Goal: Transaction & Acquisition: Purchase product/service

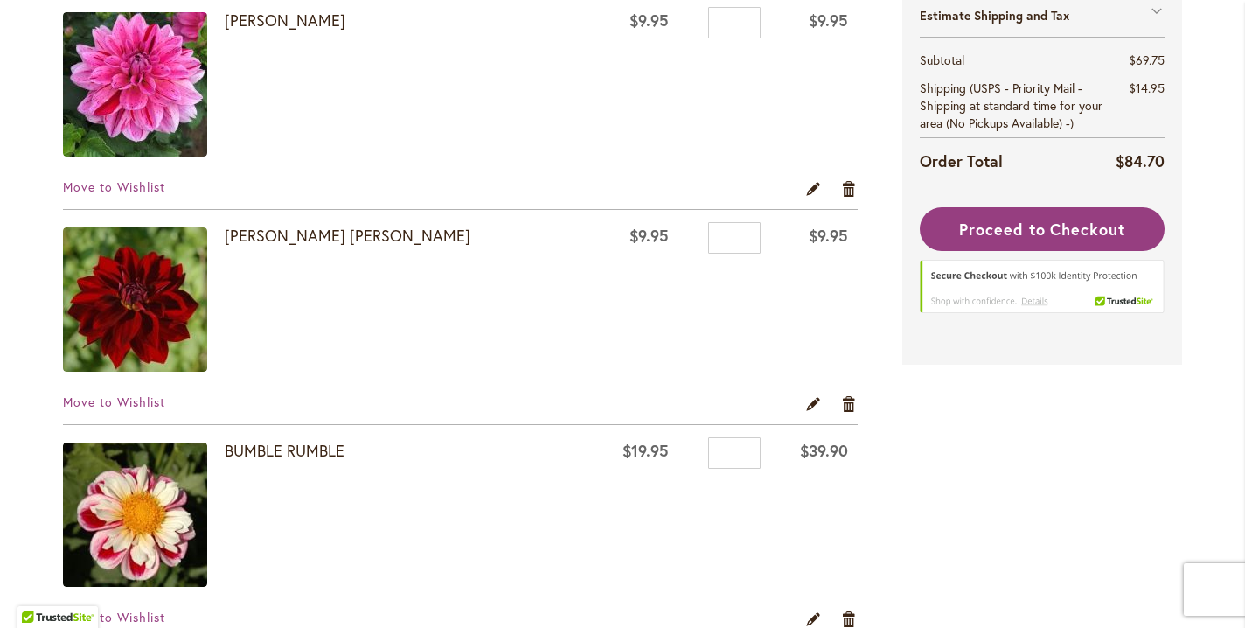
scroll to position [358, 0]
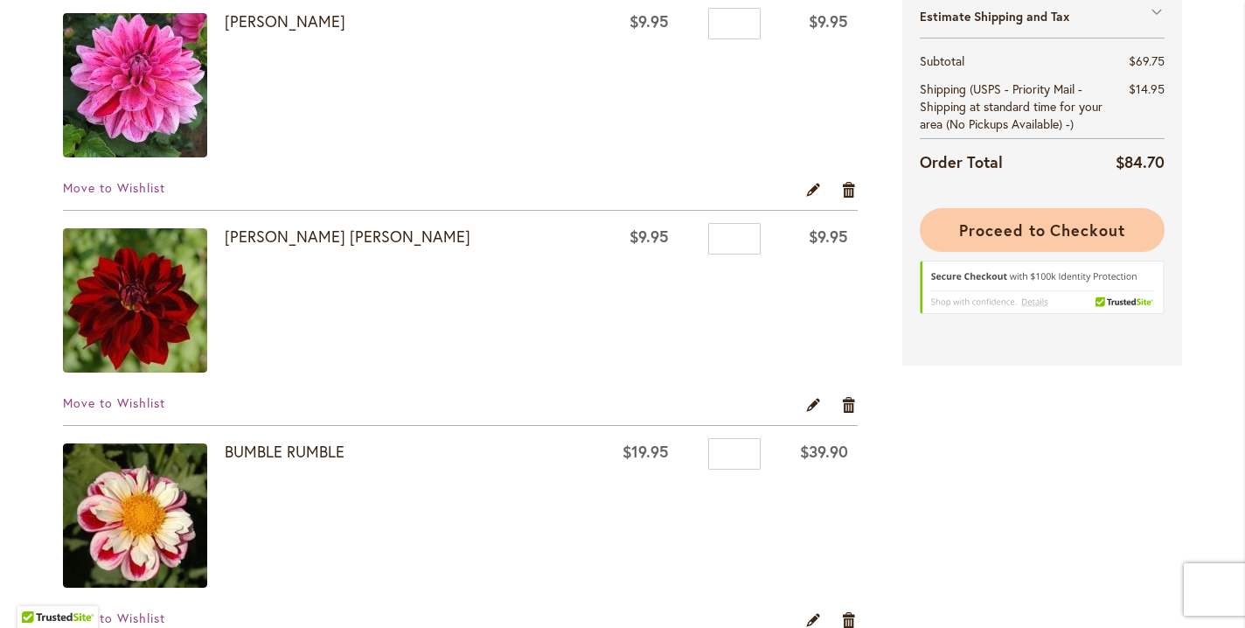
click at [1063, 236] on span "Proceed to Checkout" at bounding box center [1042, 229] width 166 height 21
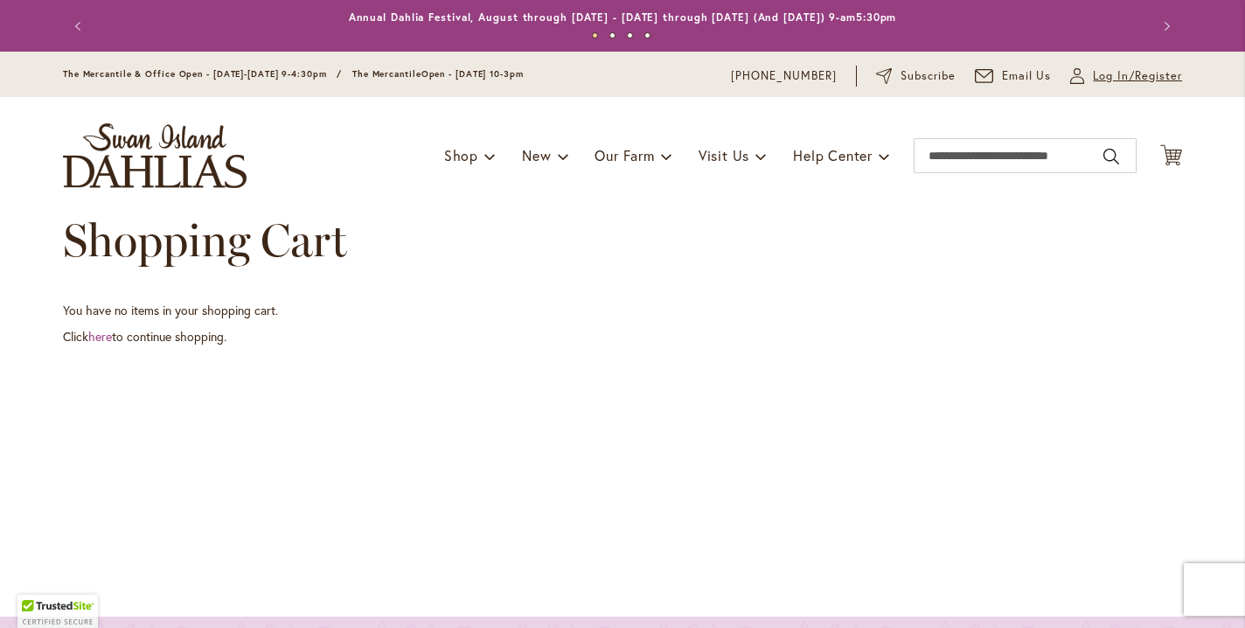
click at [1100, 85] on span "Log In/Register" at bounding box center [1137, 75] width 89 height 17
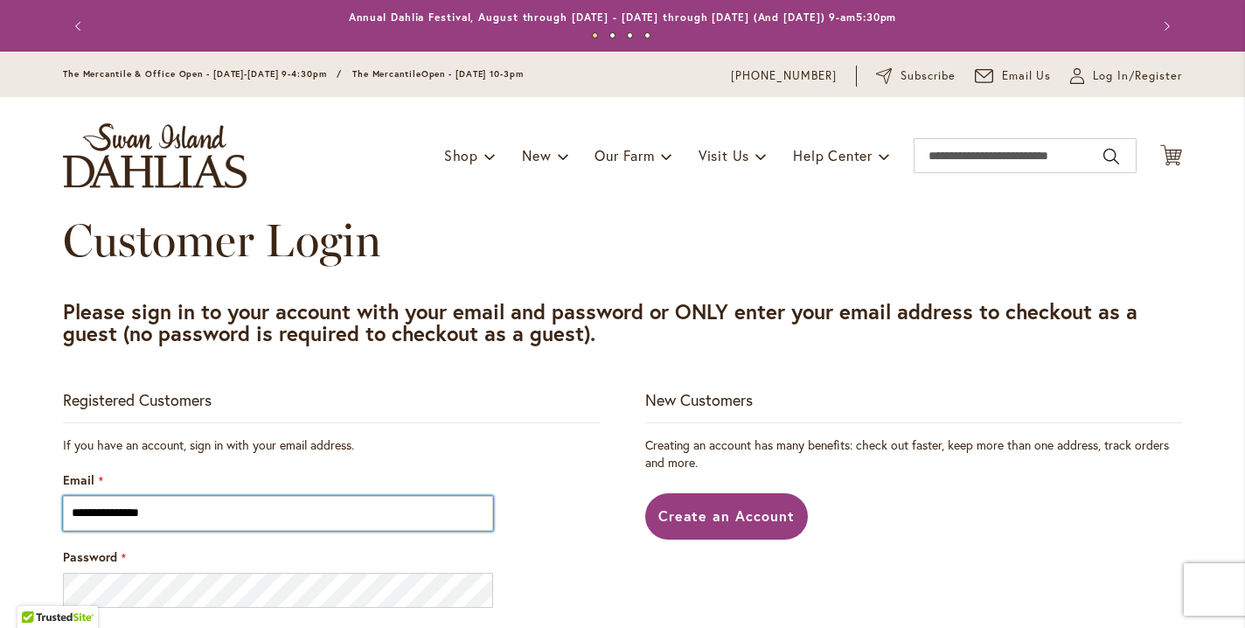
type input "**********"
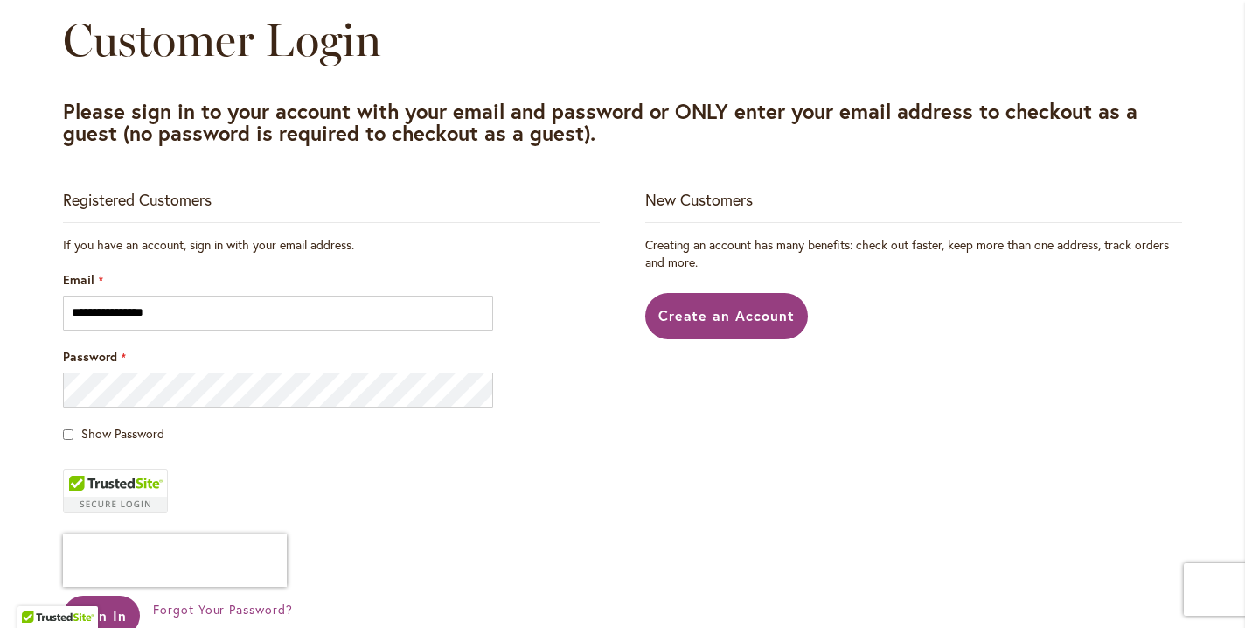
scroll to position [208, 0]
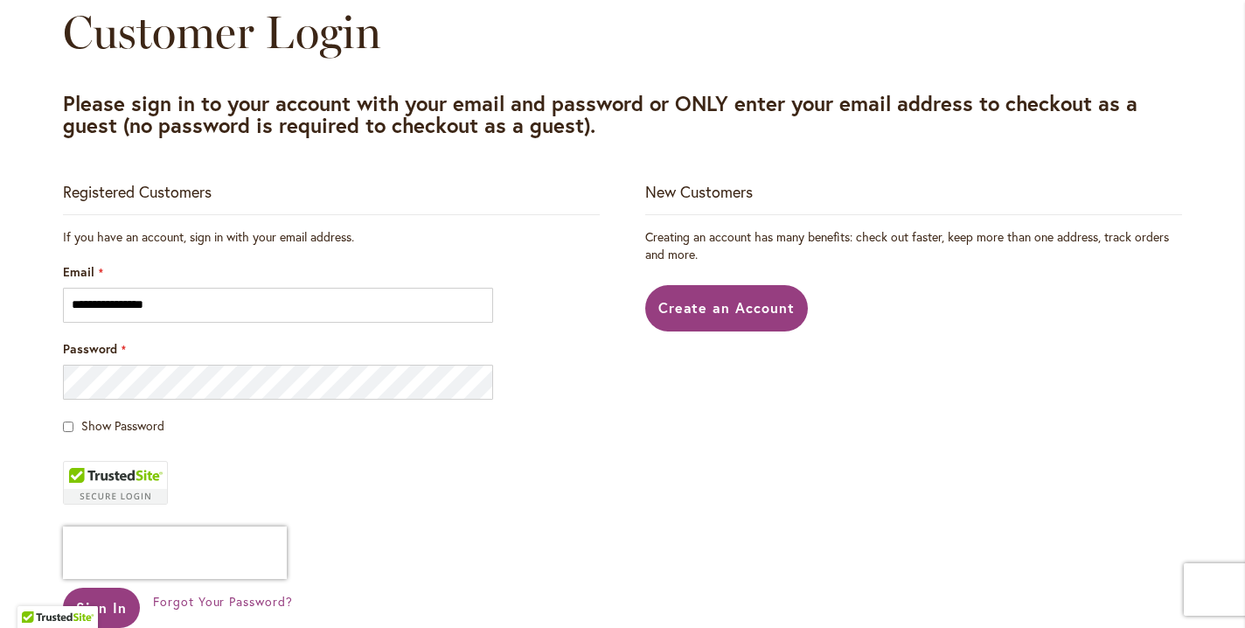
click at [257, 393] on div "Password" at bounding box center [331, 369] width 537 height 59
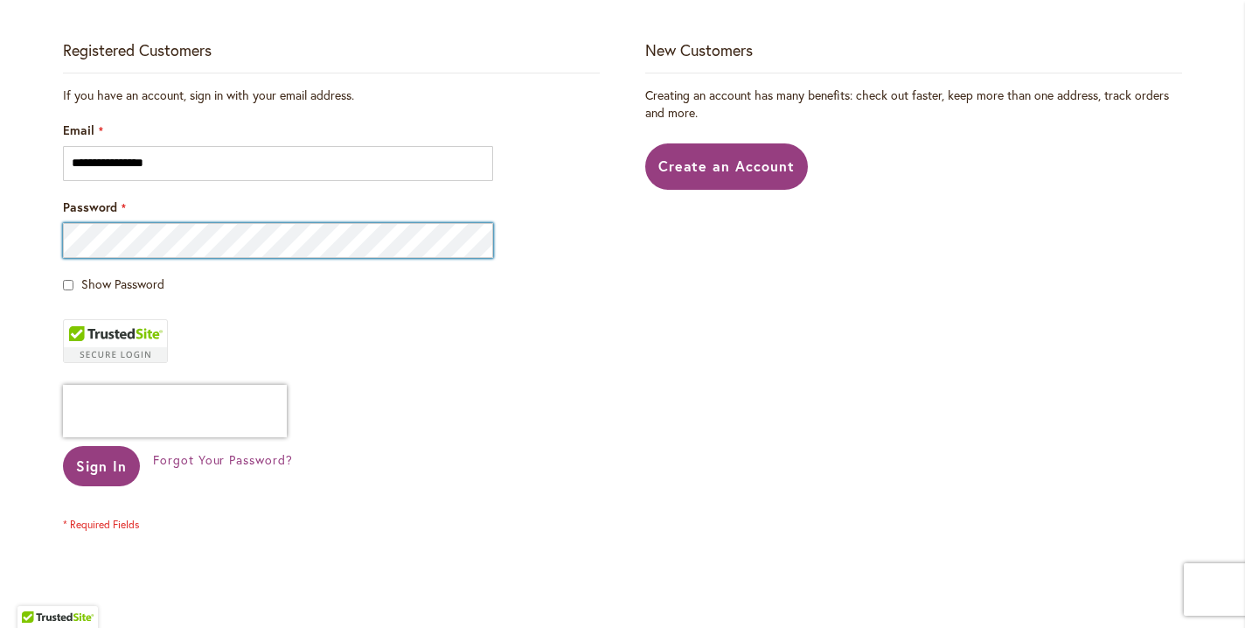
scroll to position [359, 0]
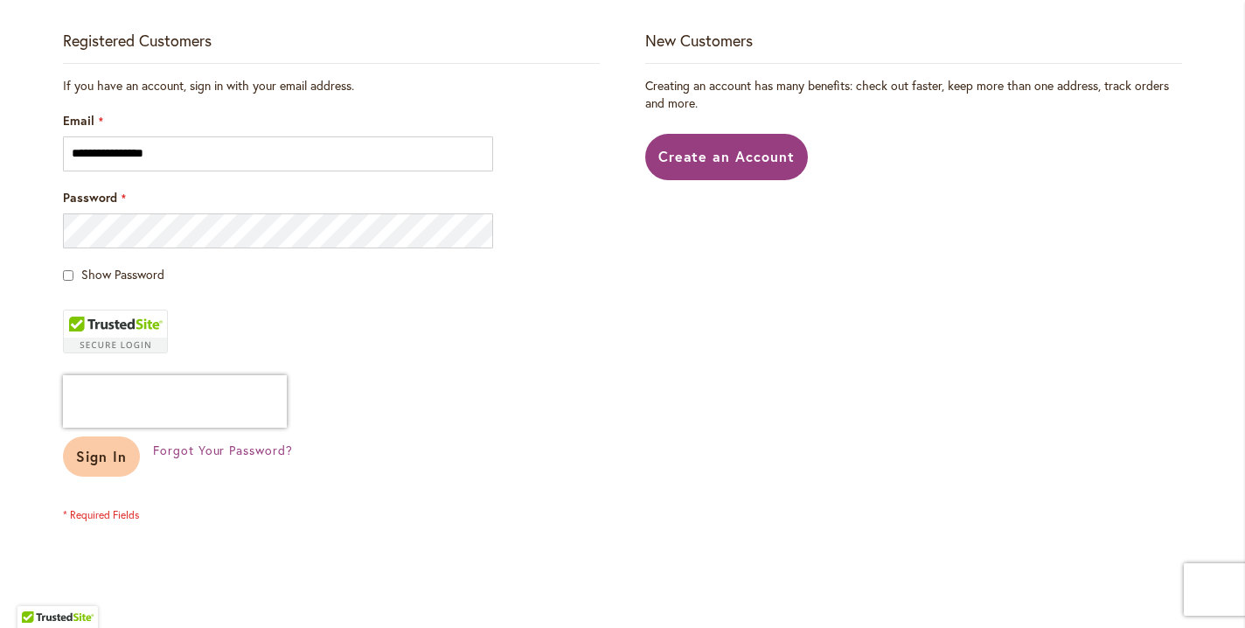
click at [106, 465] on span "Sign In" at bounding box center [101, 456] width 51 height 18
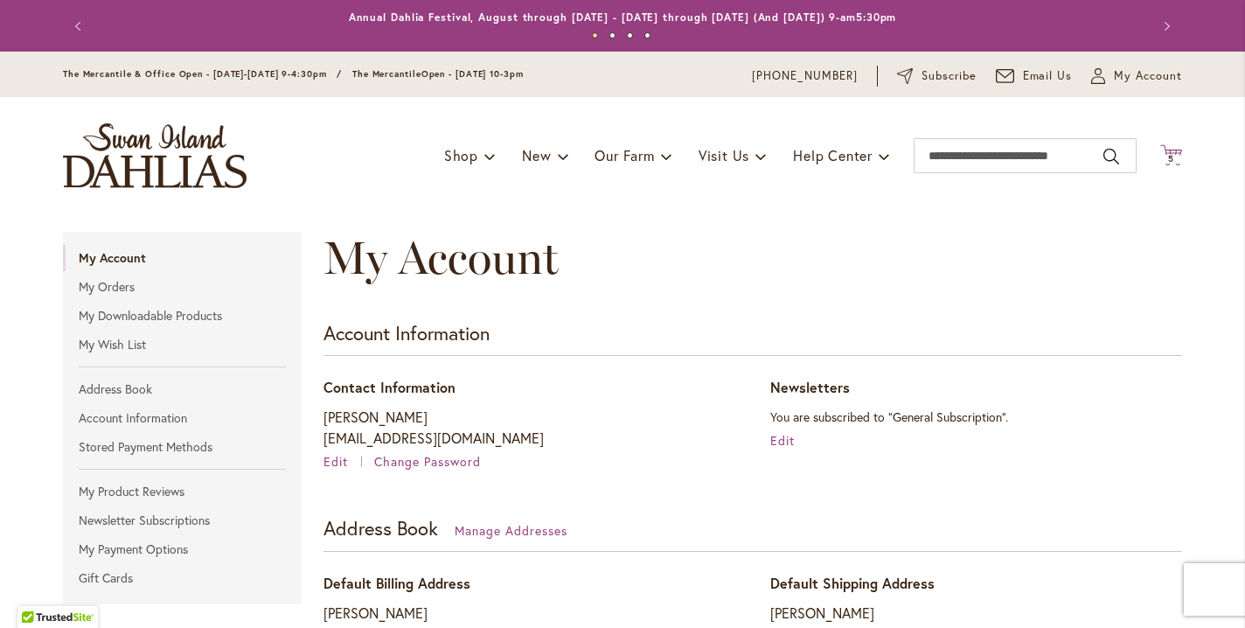
click at [1172, 164] on span "5" at bounding box center [1171, 158] width 6 height 11
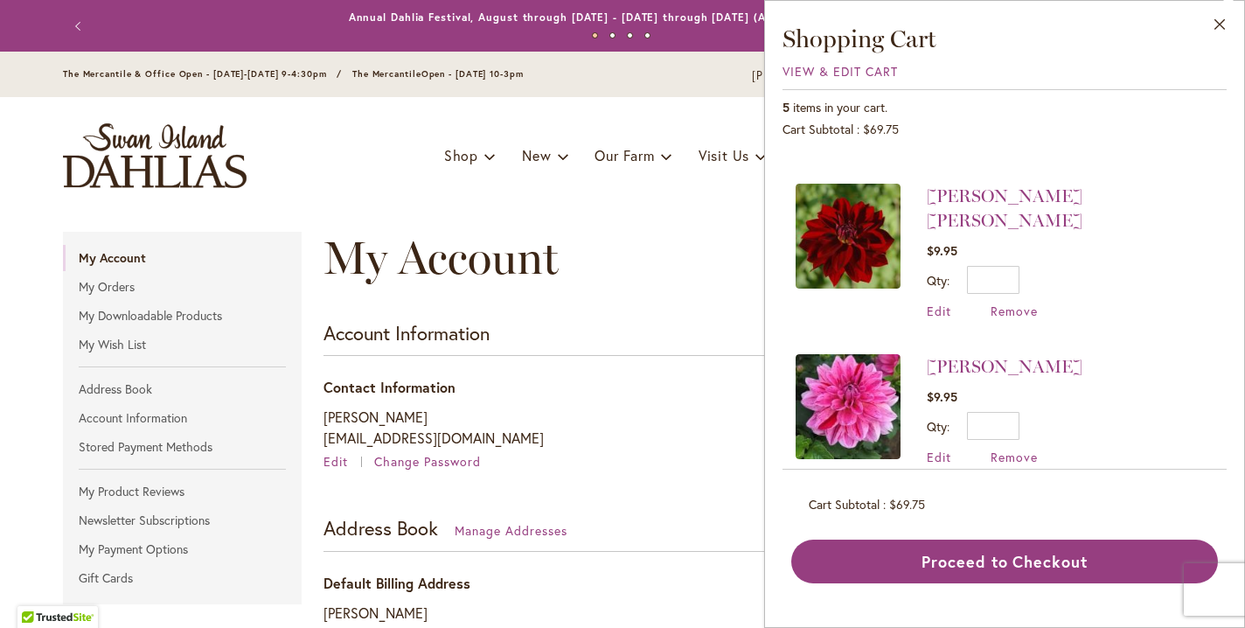
scroll to position [268, 0]
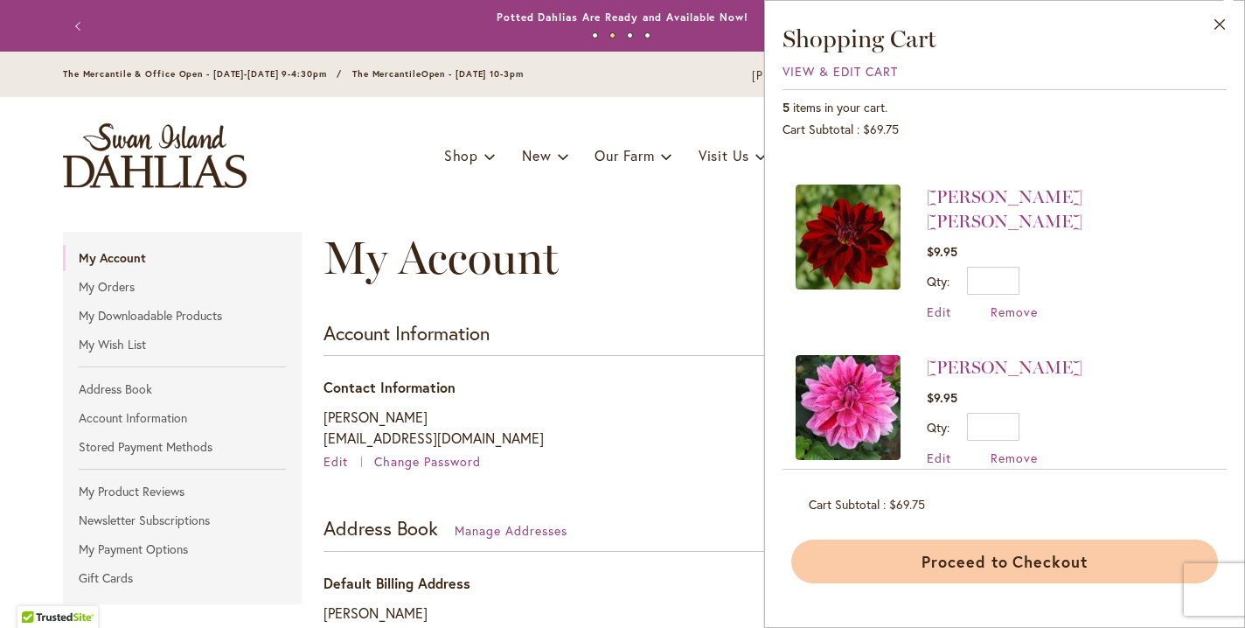
click at [926, 583] on button "Proceed to Checkout" at bounding box center [1004, 561] width 427 height 44
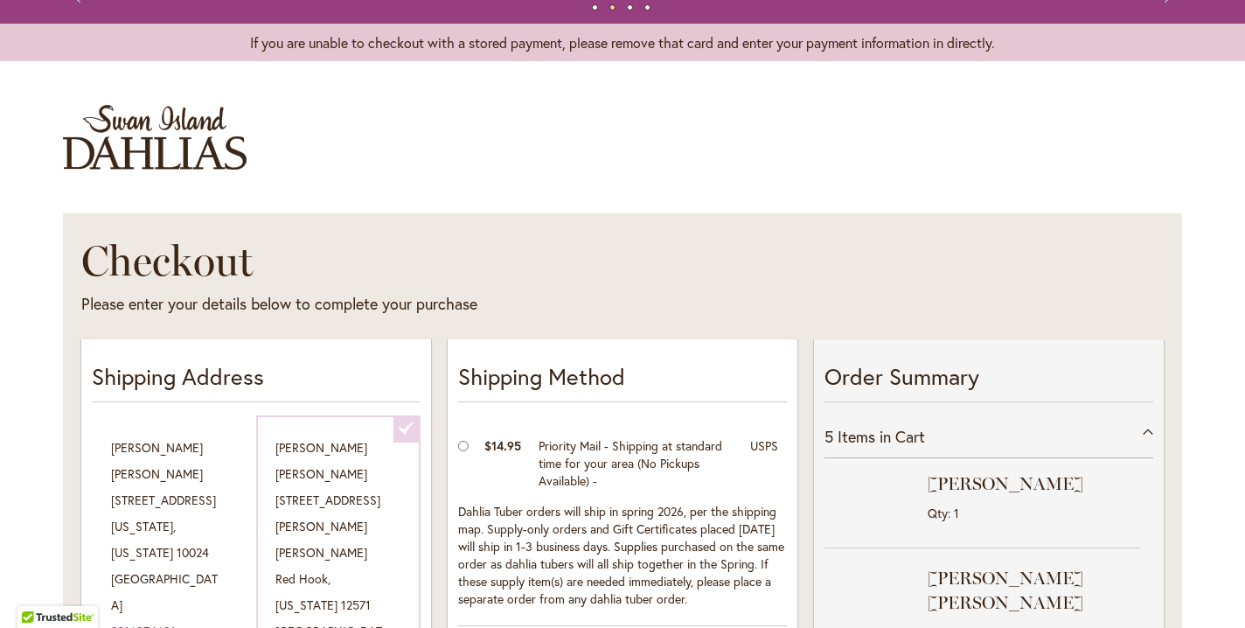
select select "**********"
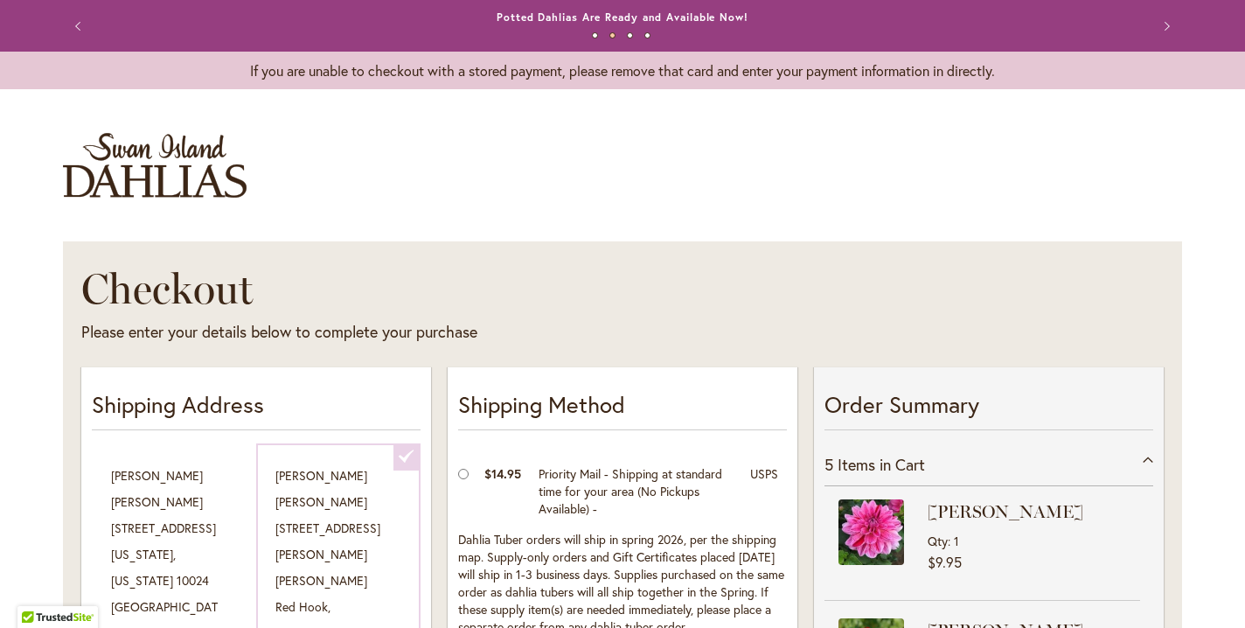
click at [196, 176] on img "store logo" at bounding box center [155, 165] width 184 height 65
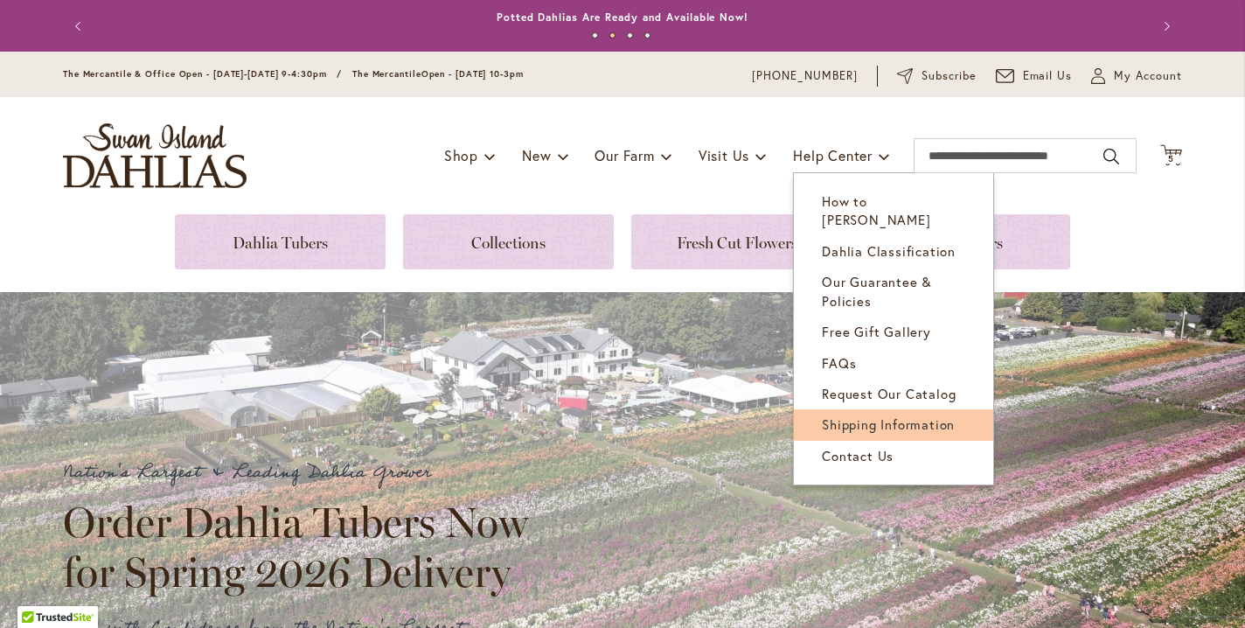
click at [866, 415] on span "Shipping Information" at bounding box center [888, 423] width 133 height 17
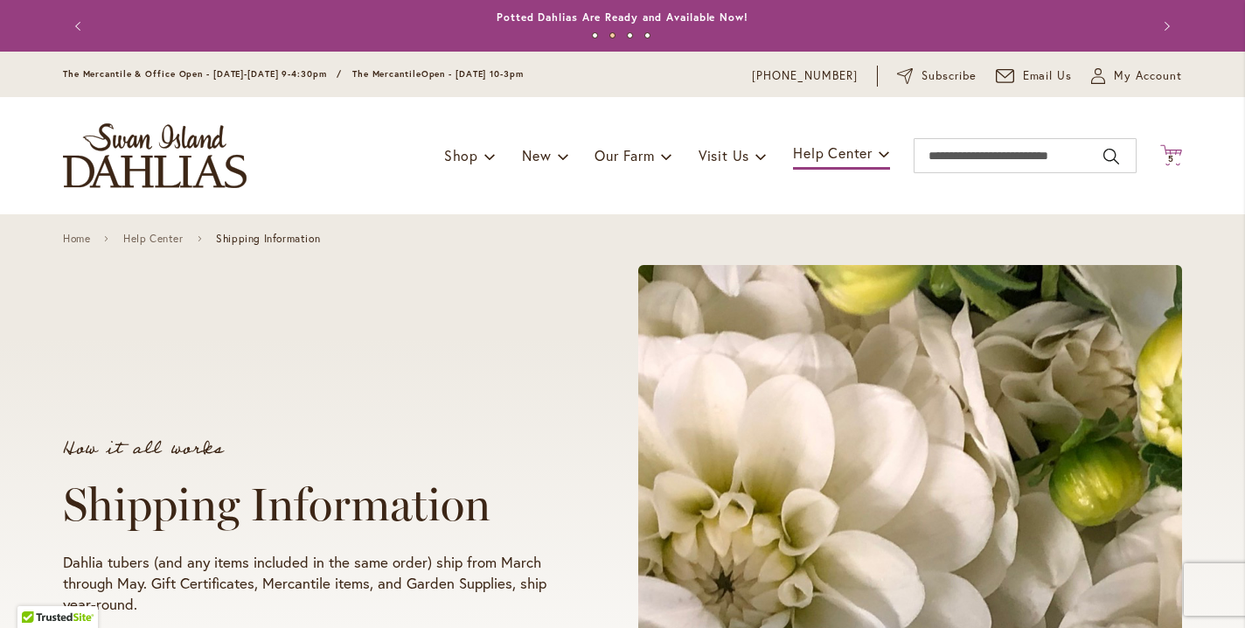
click at [1172, 163] on span "5" at bounding box center [1171, 158] width 6 height 11
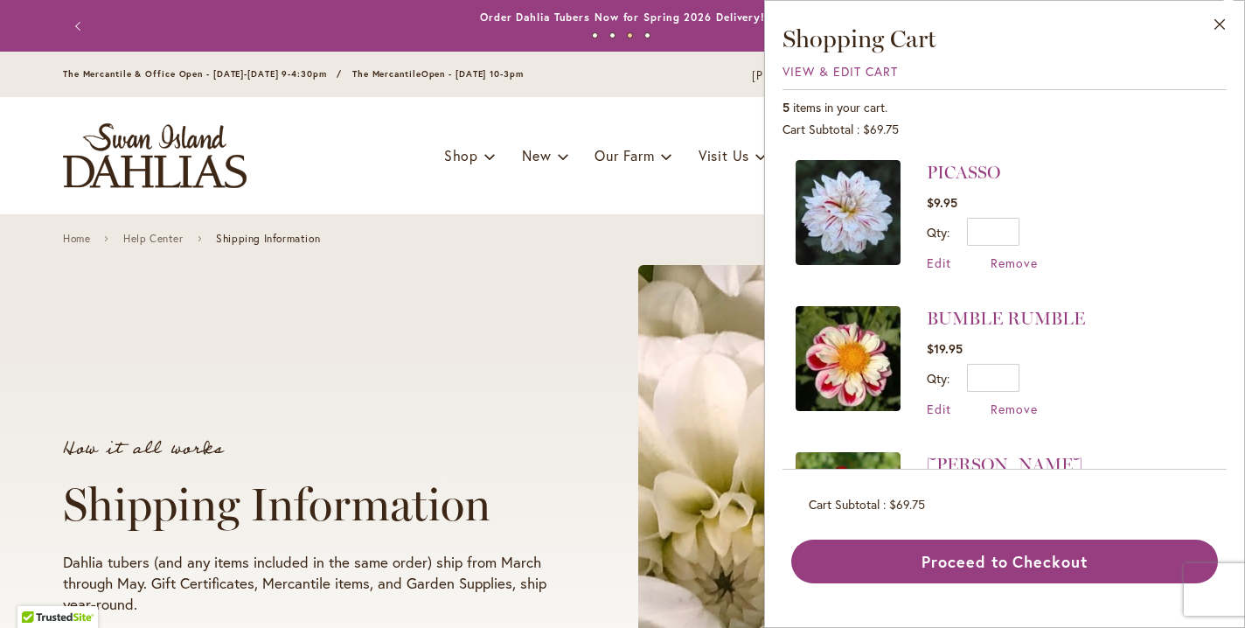
click at [512, 442] on div "How it all works Shipping Information Dahlia tubers (and any items included in …" at bounding box center [343, 527] width 560 height 206
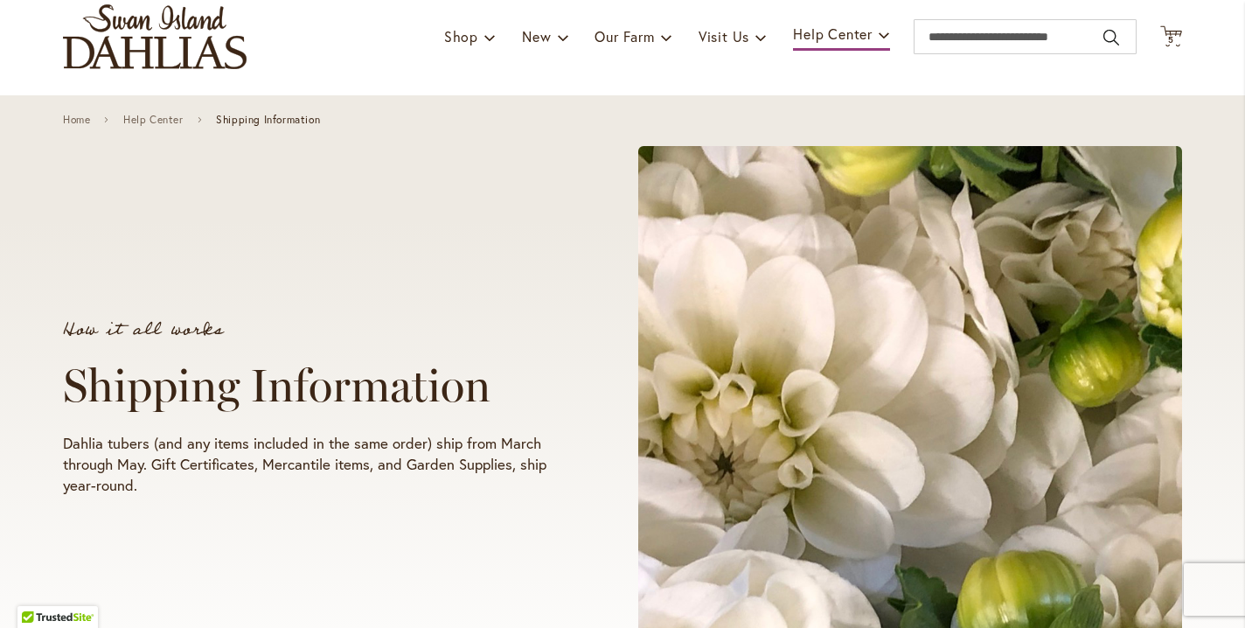
scroll to position [117, 0]
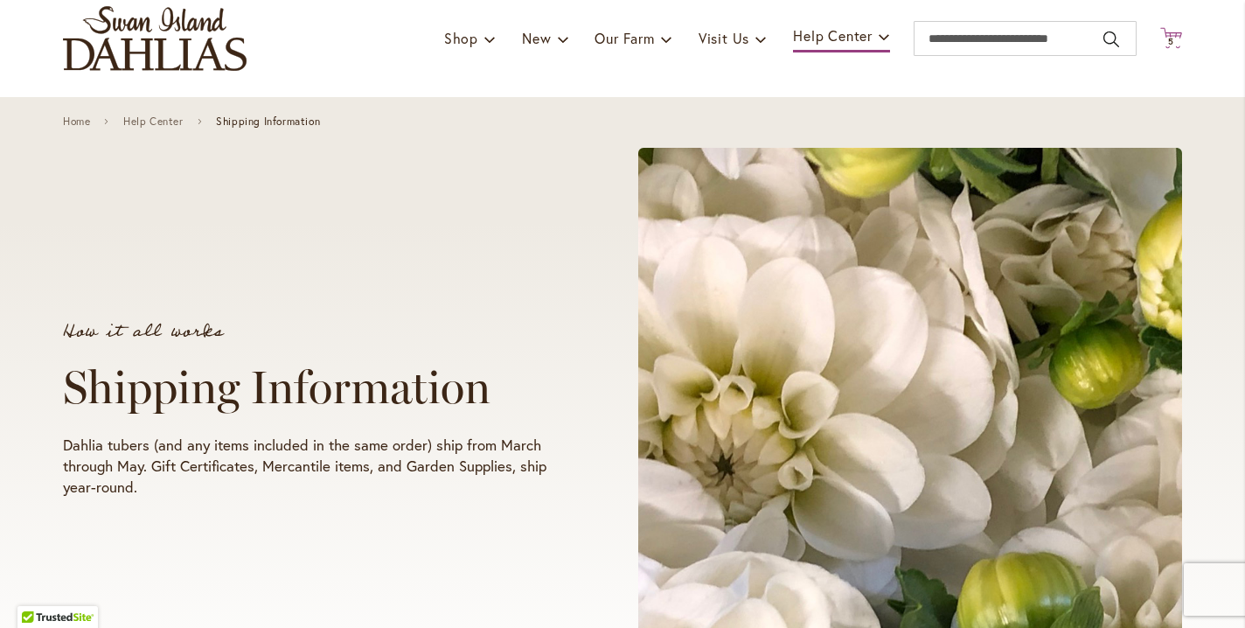
click at [1168, 47] on span "5" at bounding box center [1171, 41] width 6 height 11
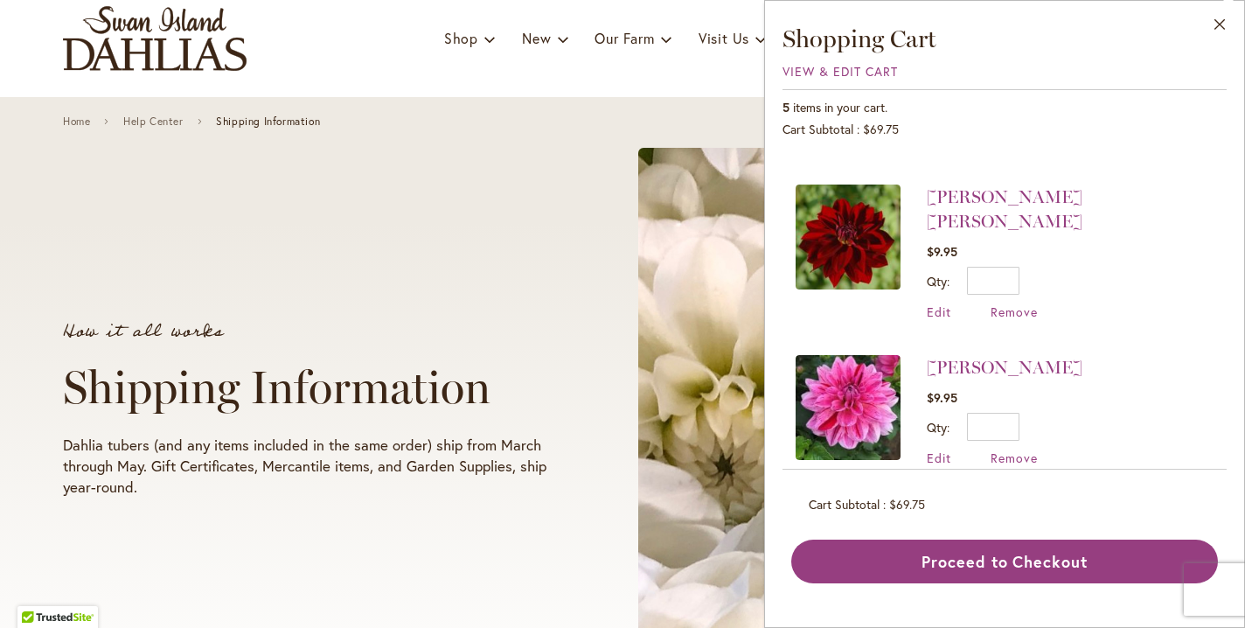
scroll to position [0, 0]
click at [782, 75] on span "View & Edit Cart" at bounding box center [839, 71] width 115 height 17
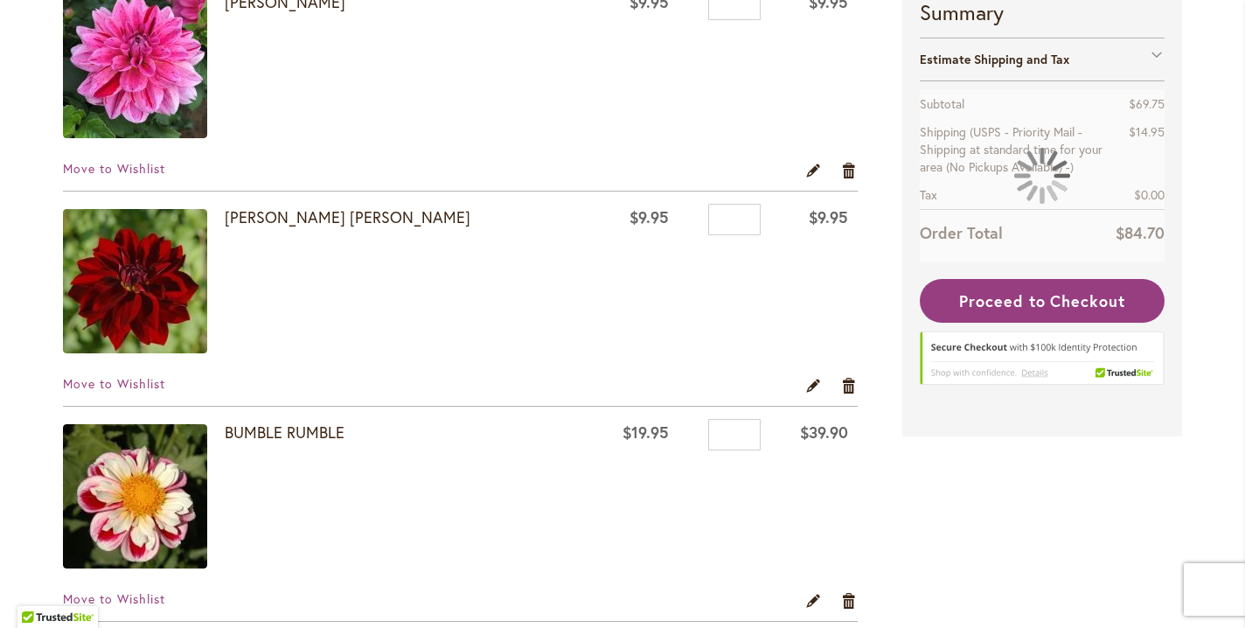
scroll to position [379, 0]
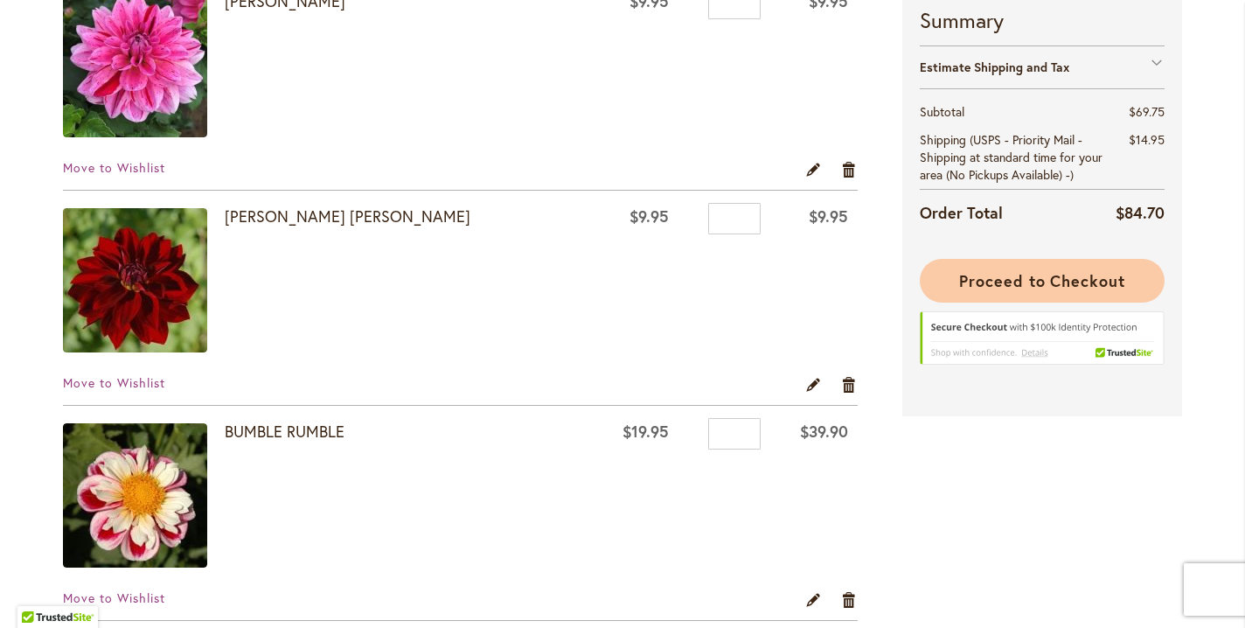
click at [1017, 288] on span "Proceed to Checkout" at bounding box center [1042, 280] width 166 height 21
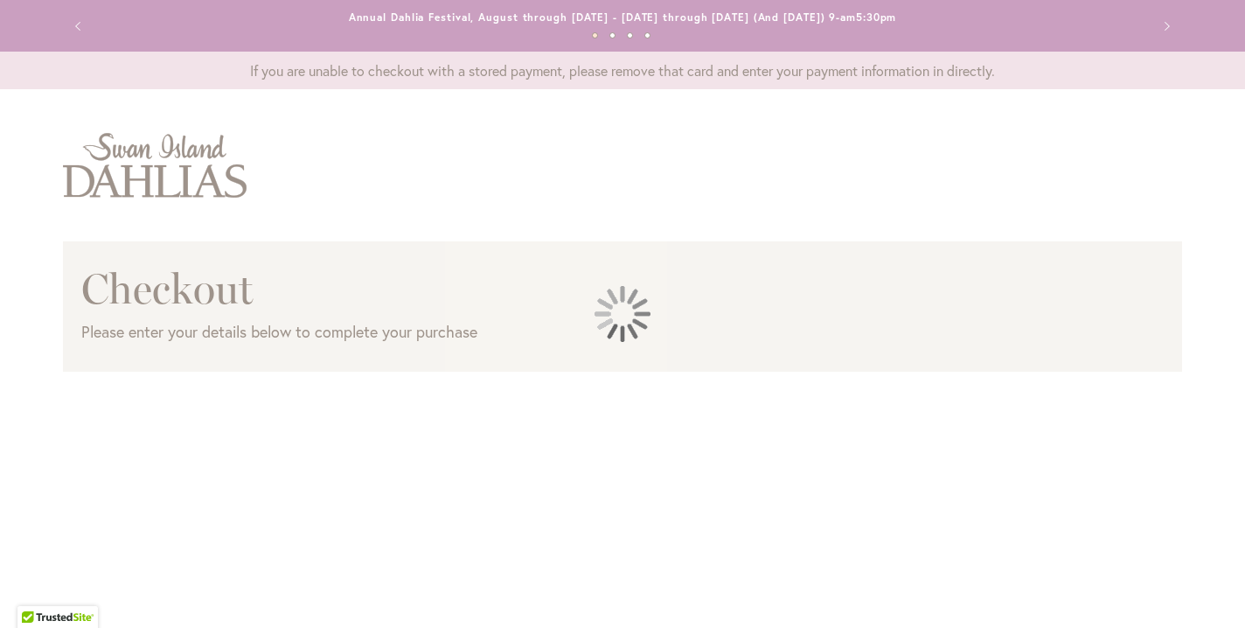
select select "**********"
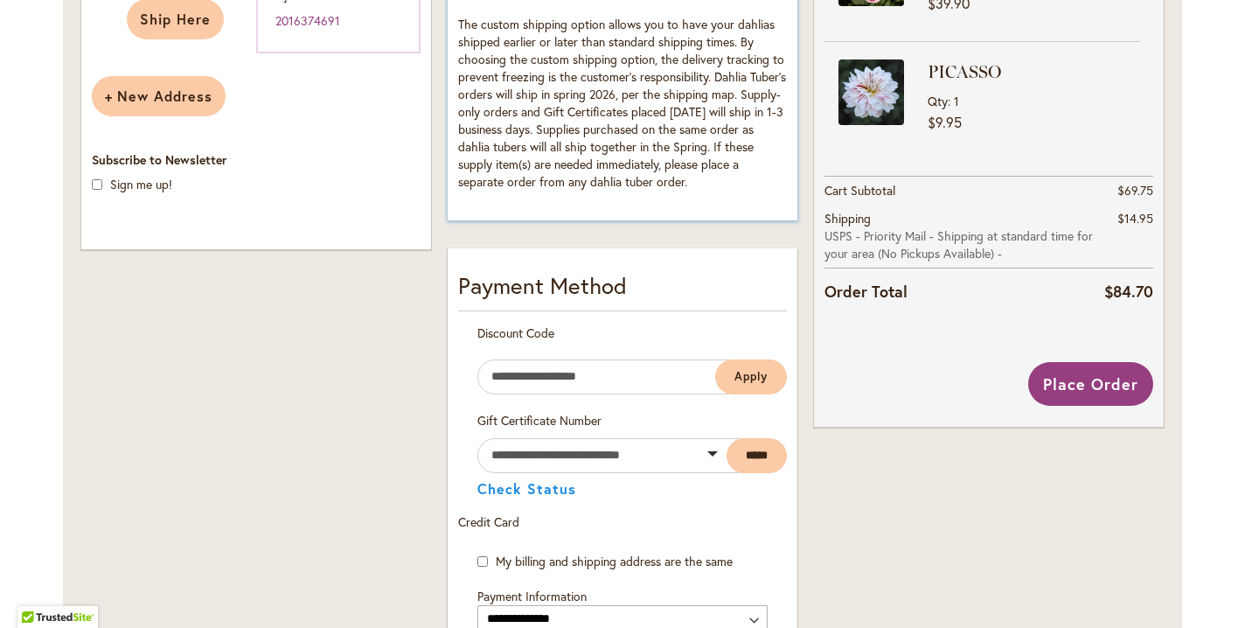
scroll to position [801, 0]
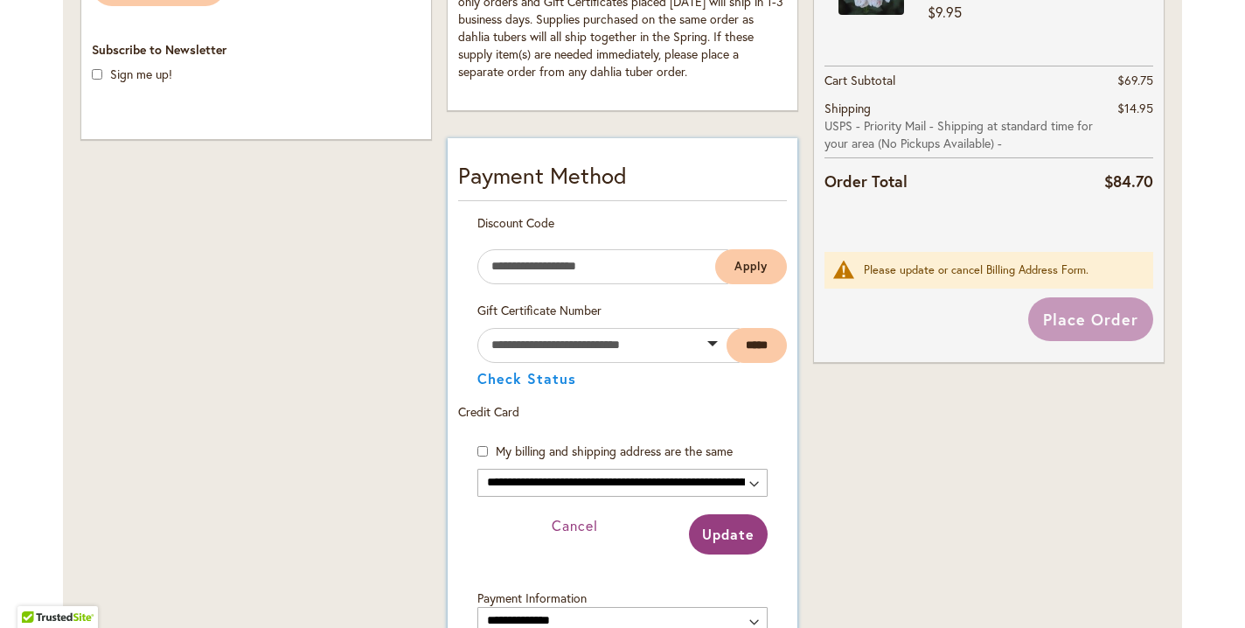
click at [753, 543] on span "Update" at bounding box center [728, 534] width 52 height 18
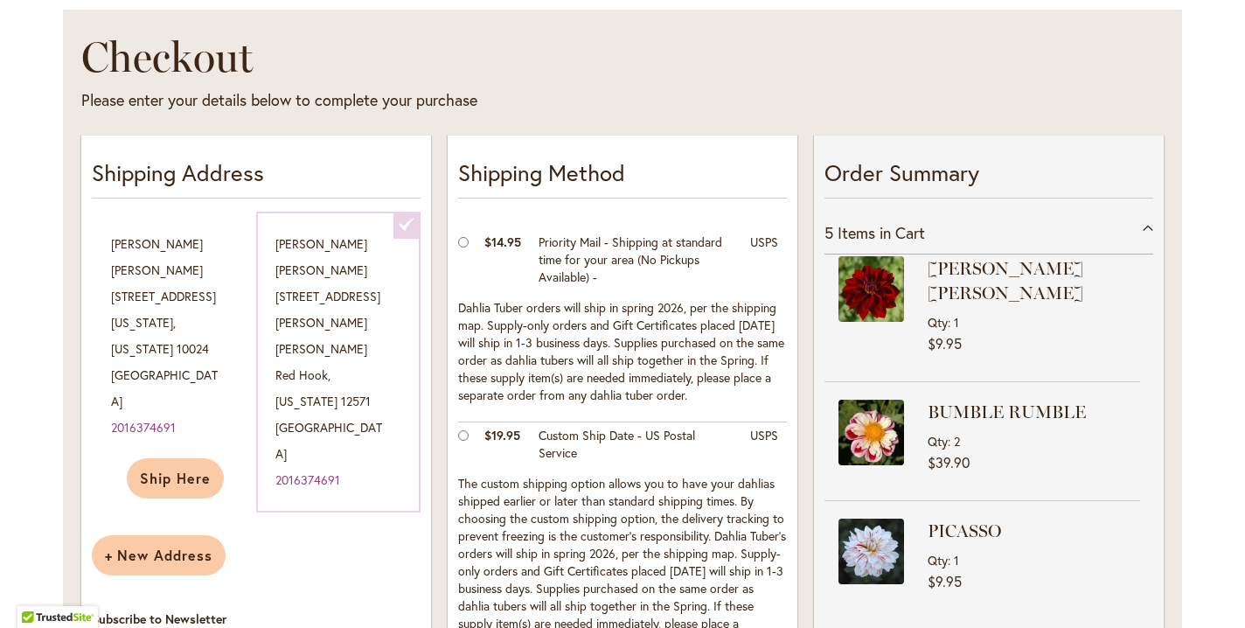
scroll to position [231, 0]
click at [386, 370] on div "Karen Gerstel 3 Oswald Lake Lane Red Hook , New York 12571 United States 201637…" at bounding box center [338, 362] width 164 height 301
click at [187, 469] on span "Ship Here" at bounding box center [175, 478] width 71 height 18
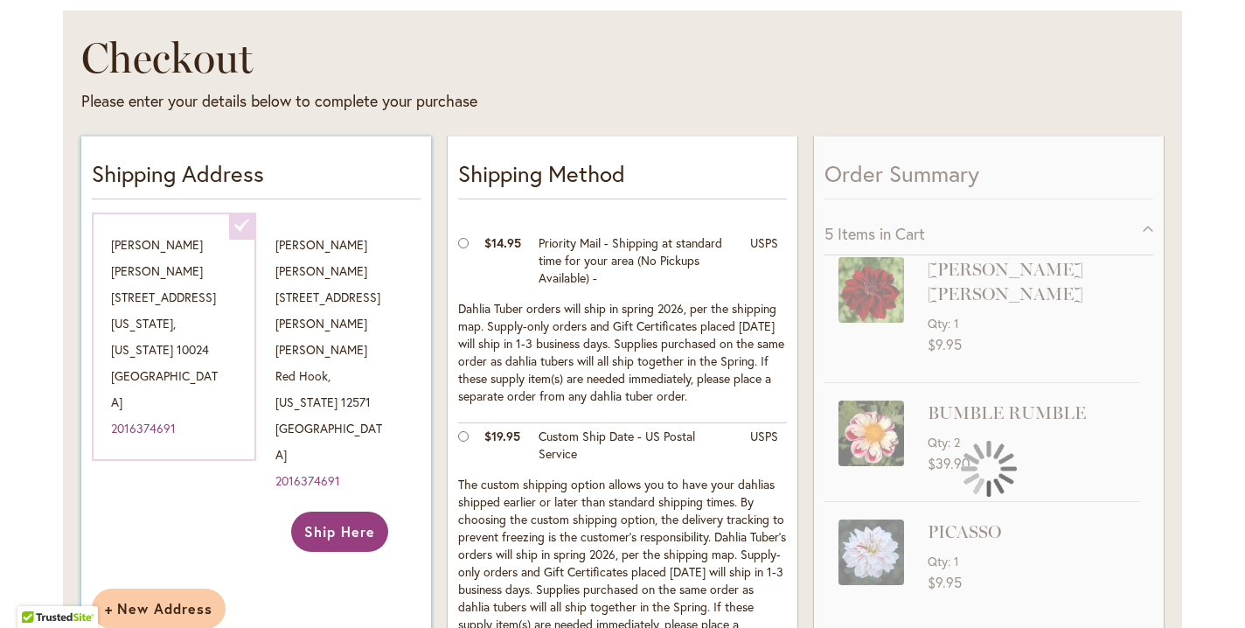
click at [323, 511] on button "Ship Here" at bounding box center [339, 531] width 97 height 40
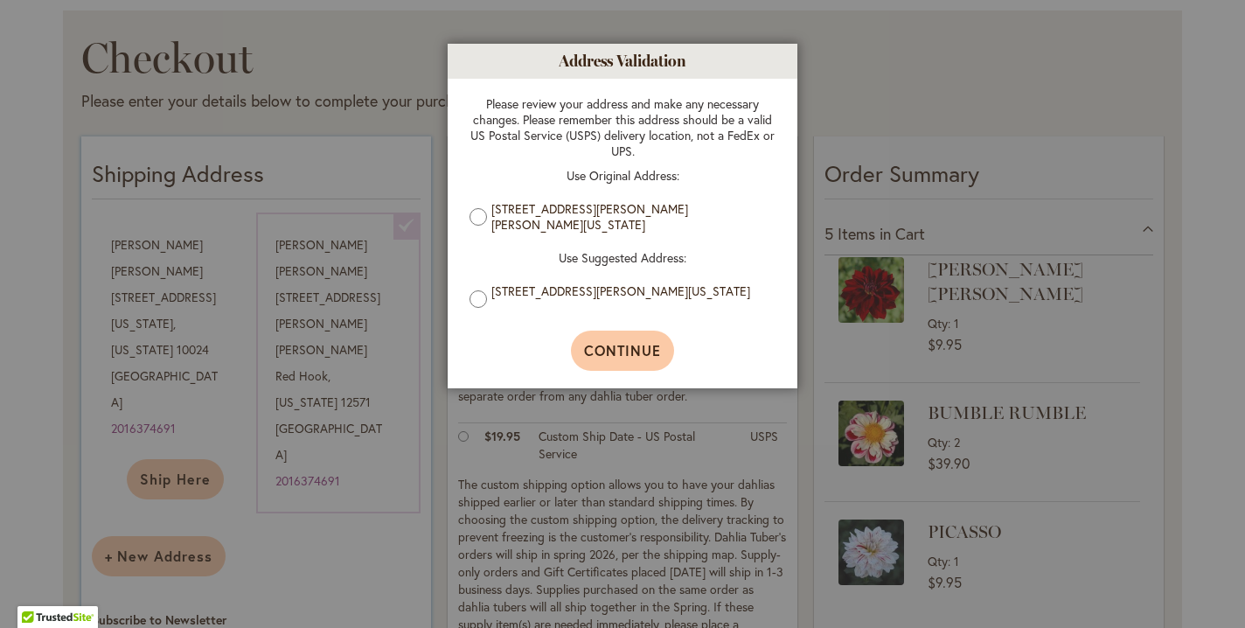
click at [623, 359] on span "Continue" at bounding box center [623, 350] width 78 height 18
select select "**"
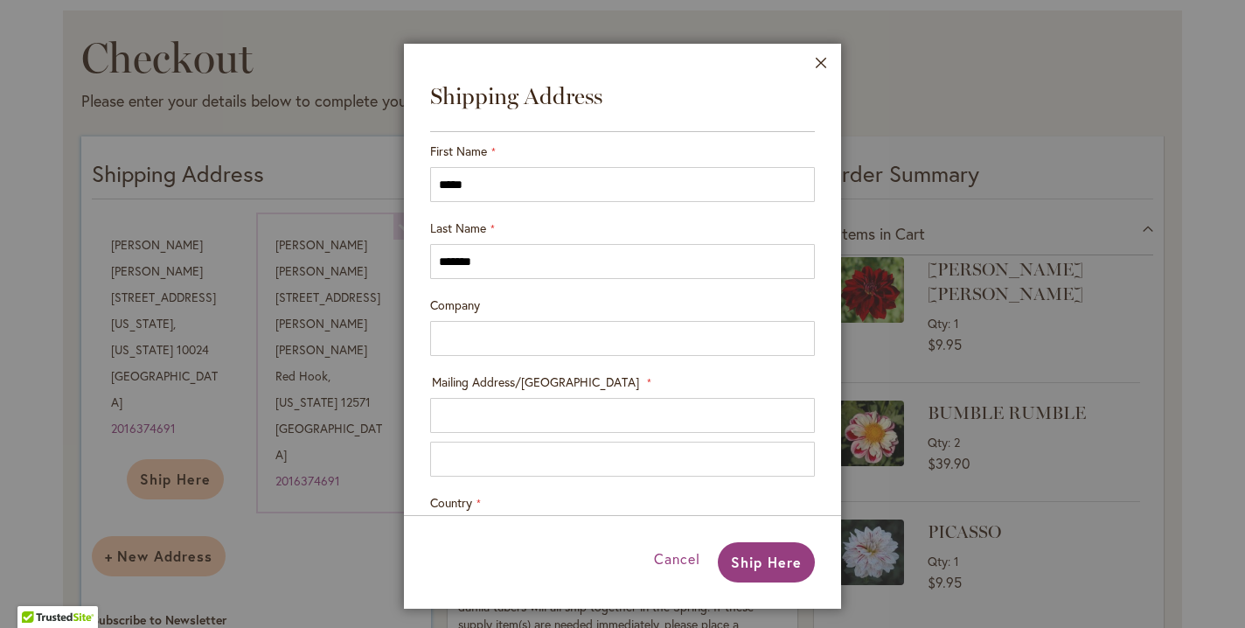
type input "**********"
select select "**"
type input "********"
type input "**********"
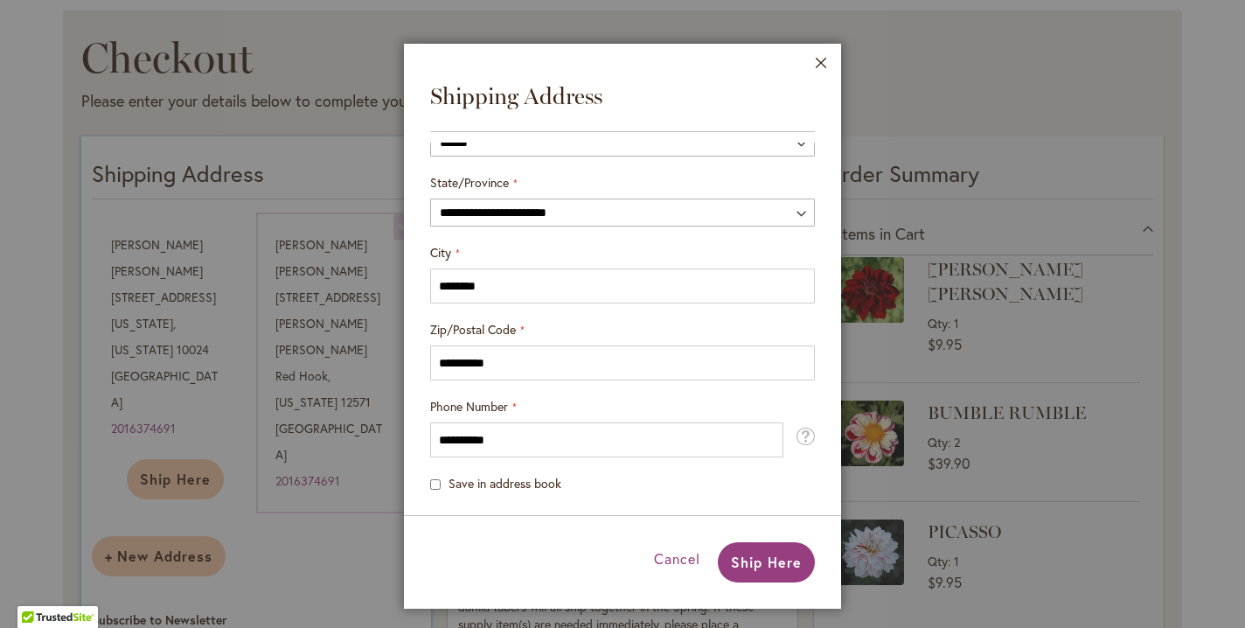
scroll to position [440, 0]
click at [756, 568] on span "Ship Here" at bounding box center [766, 562] width 71 height 18
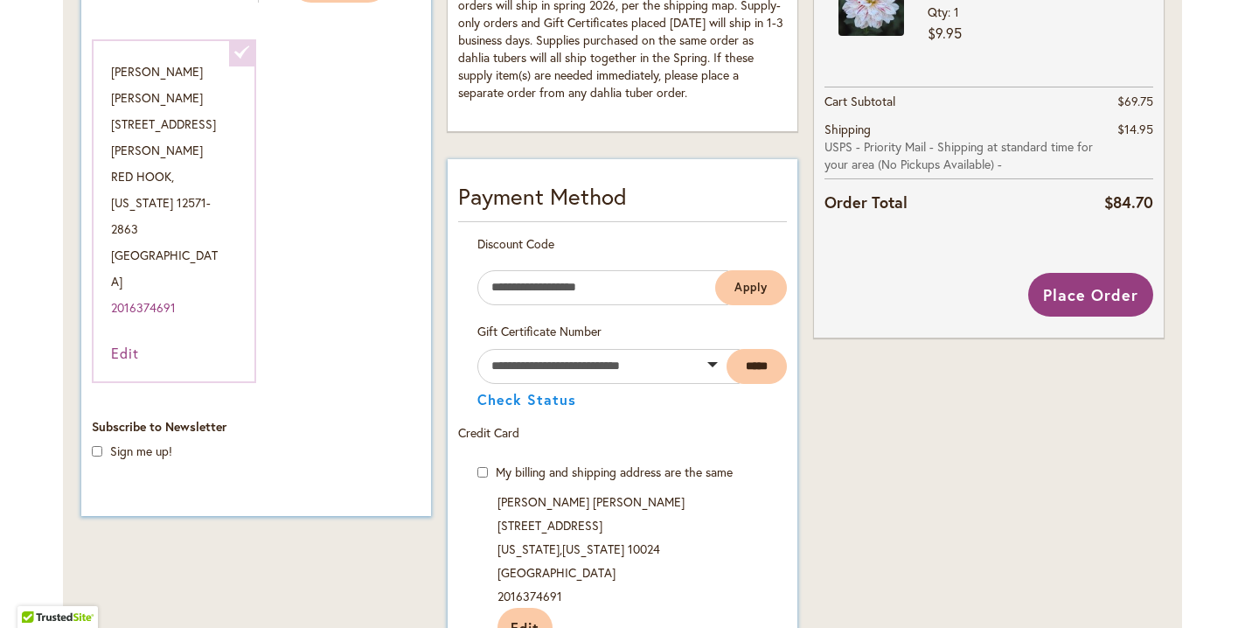
scroll to position [781, 0]
click at [1111, 311] on button "Place Order" at bounding box center [1090, 294] width 125 height 44
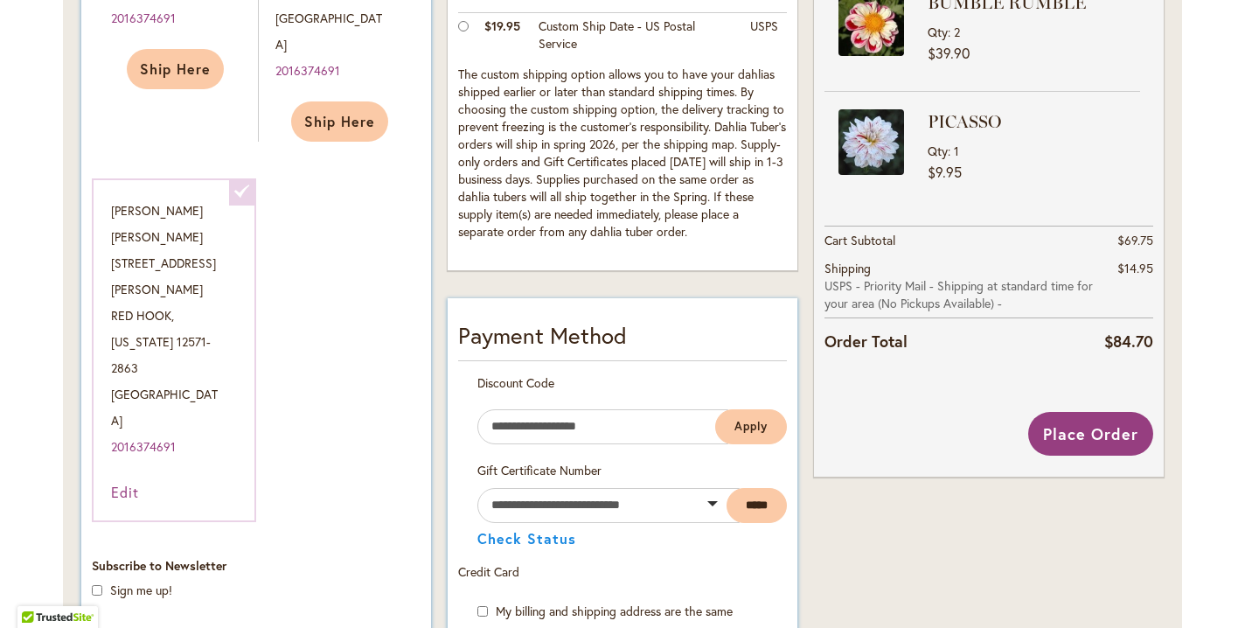
scroll to position [636, 0]
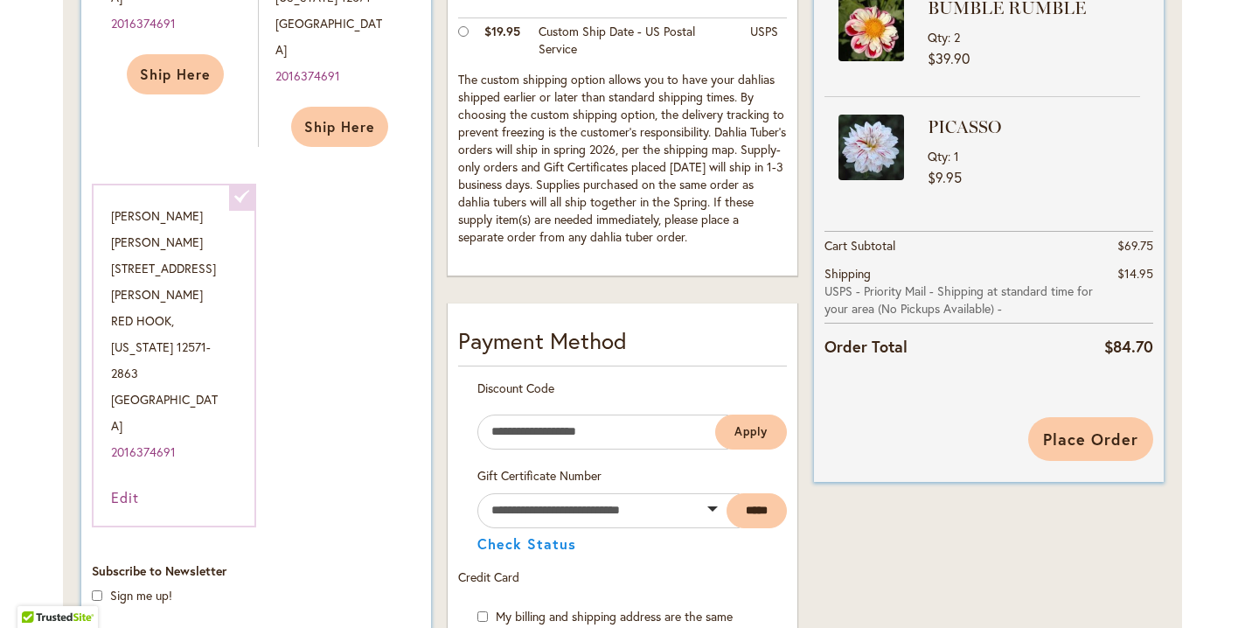
click at [1095, 446] on span "Place Order" at bounding box center [1090, 438] width 95 height 21
